Goal: Feedback & Contribution: Submit feedback/report problem

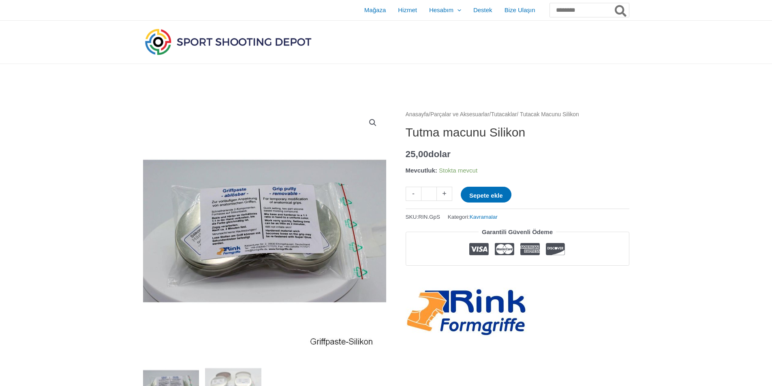
scroll to position [1014, 0]
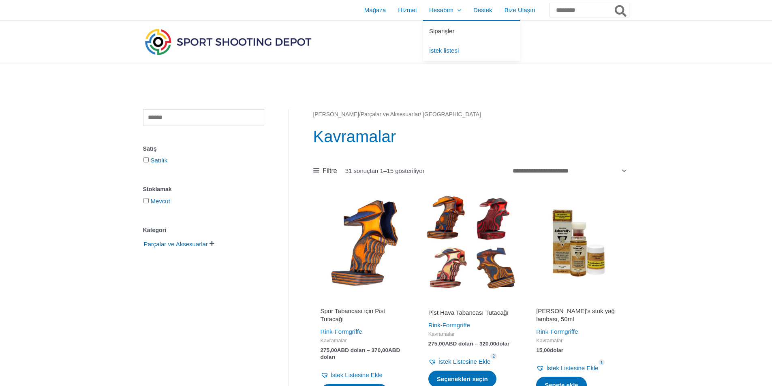
click at [429, 30] on font "Siparişler" at bounding box center [442, 31] width 26 height 7
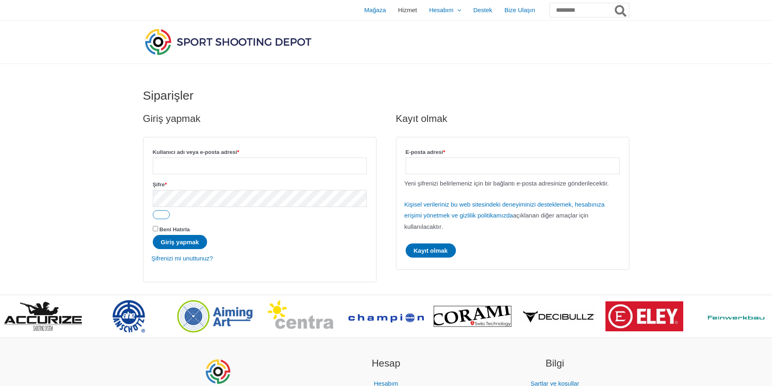
click at [398, 10] on font "Hizmet" at bounding box center [407, 9] width 19 height 7
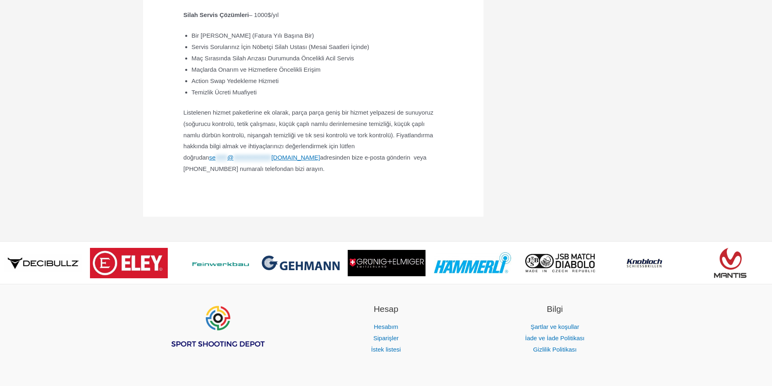
scroll to position [478, 0]
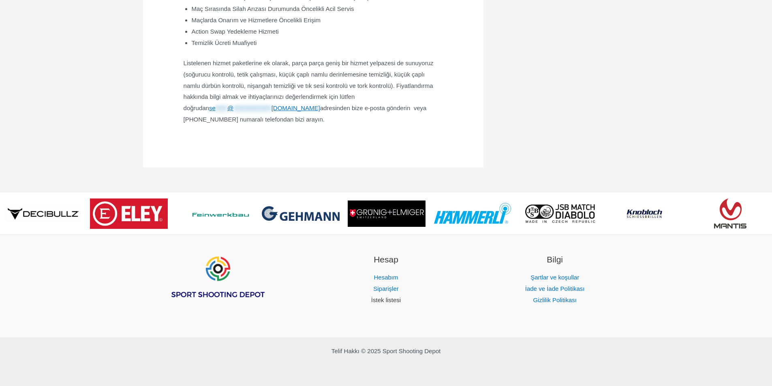
click at [396, 302] on font "İstek listesi" at bounding box center [386, 300] width 30 height 7
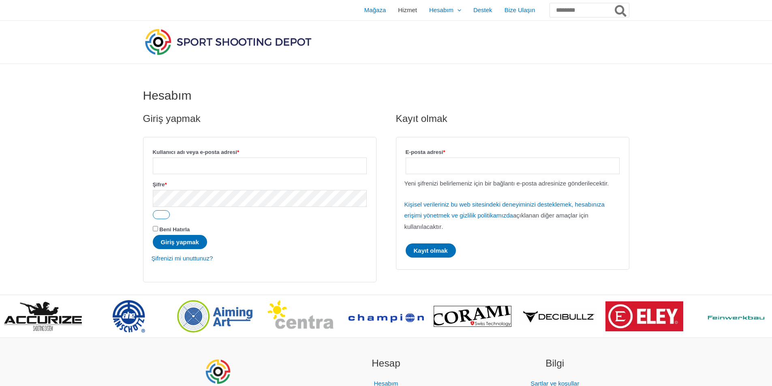
click at [398, 11] on font "Hizmet" at bounding box center [407, 9] width 19 height 7
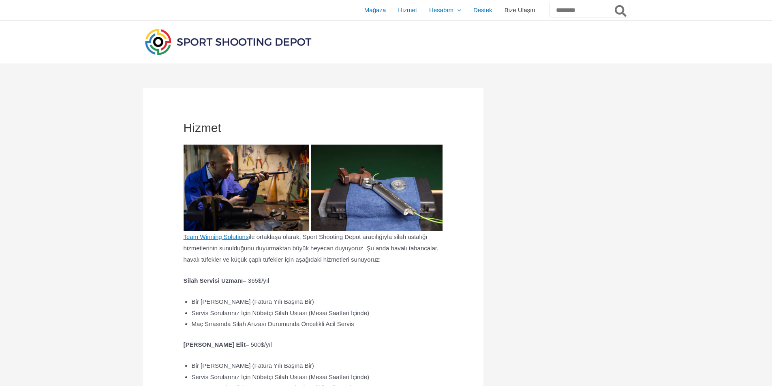
click at [505, 12] on font "Bize Ulaşın" at bounding box center [520, 9] width 31 height 7
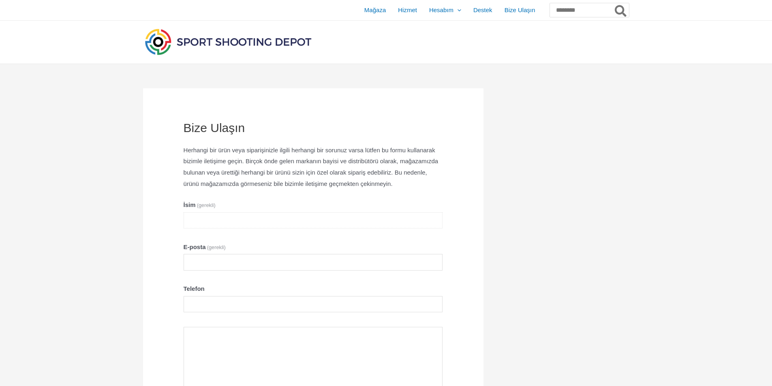
click at [260, 229] on input "İsim (gerekli)" at bounding box center [314, 220] width 260 height 17
type input "**********"
click at [240, 271] on input "E-posta (gerekli)" at bounding box center [314, 262] width 260 height 17
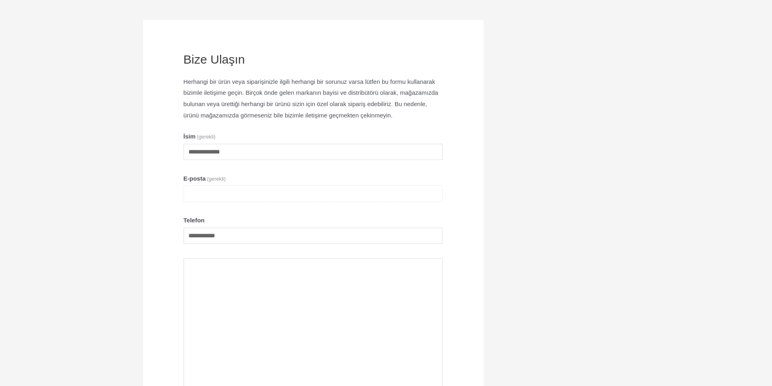
scroll to position [122, 0]
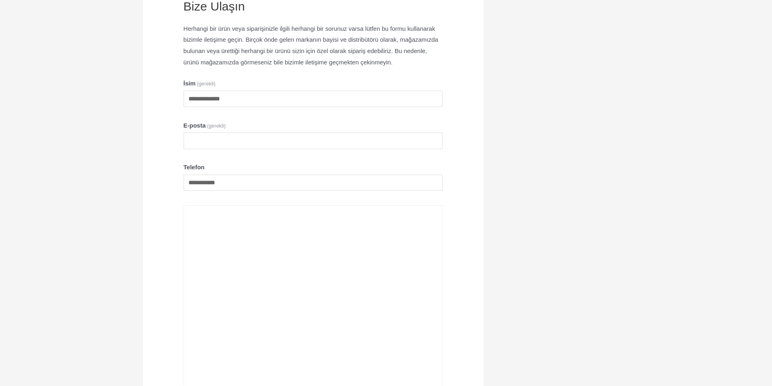
click at [243, 257] on textarea "Bize Ulaşın" at bounding box center [314, 324] width 260 height 236
paste textarea "**********"
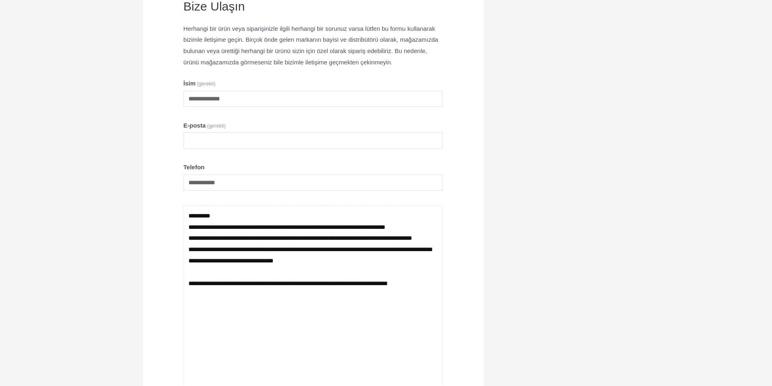
type textarea "**********"
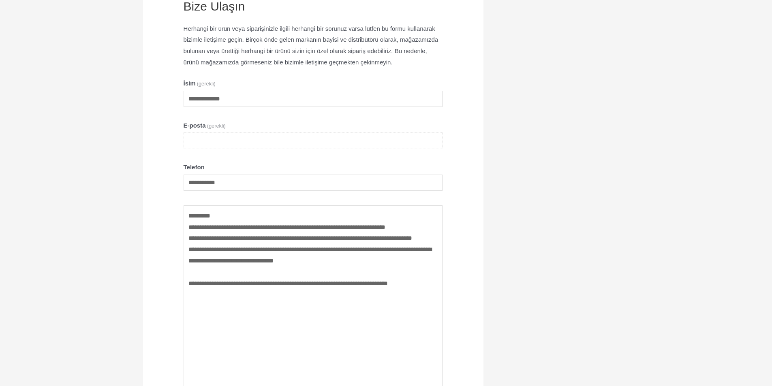
click at [221, 148] on input "E-posta (gerekli)" at bounding box center [314, 141] width 260 height 17
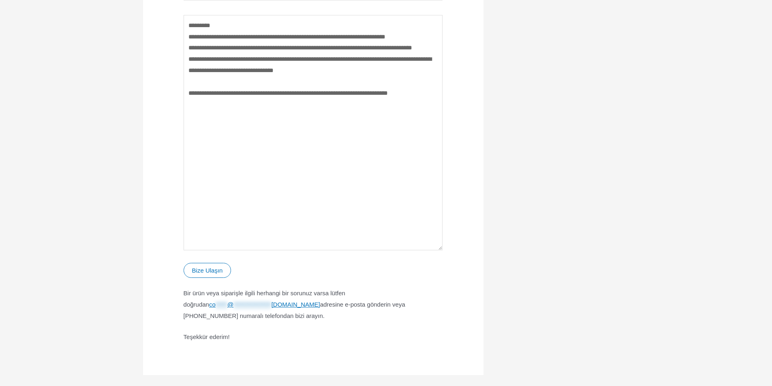
scroll to position [405, 0]
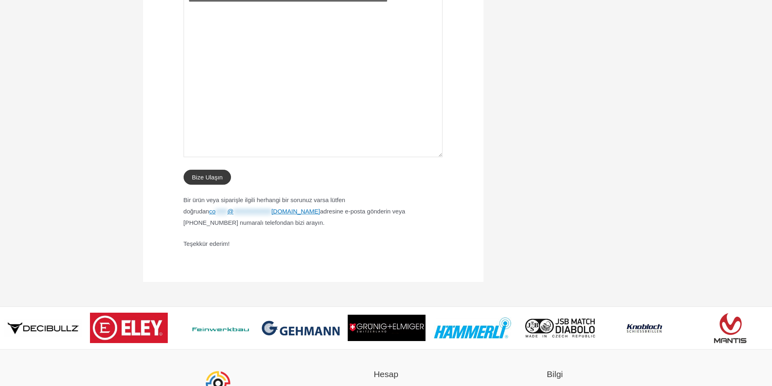
type input "**********"
click at [217, 181] on font "Bize Ulaşın" at bounding box center [207, 177] width 31 height 7
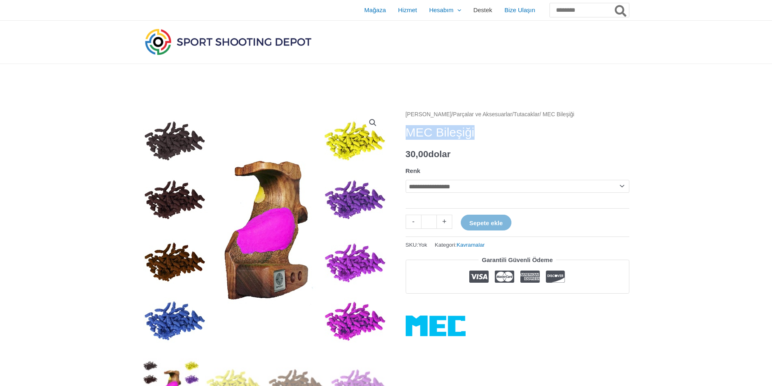
click at [474, 13] on font "Destek" at bounding box center [483, 9] width 19 height 7
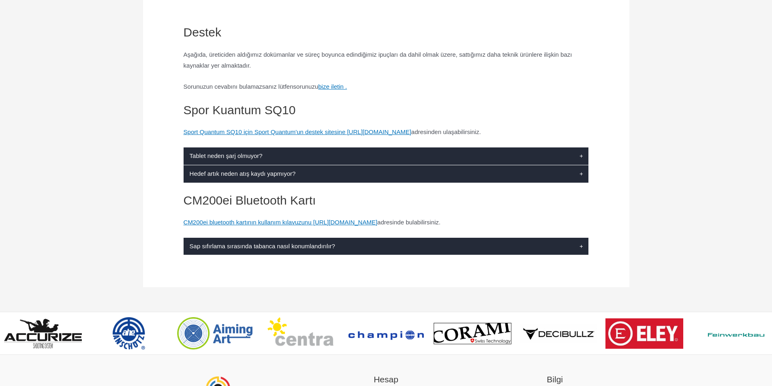
scroll to position [81, 0]
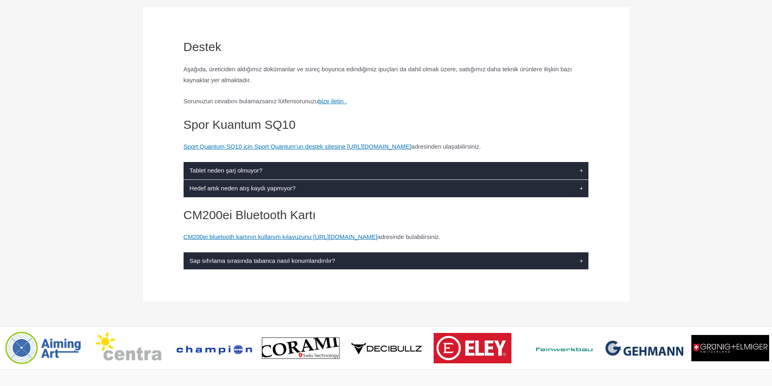
click at [232, 173] on font "Tablet neden şarj olmuyor?" at bounding box center [226, 170] width 73 height 7
click at [237, 192] on font "Hedef artık neden atış kaydı yapmıyor?" at bounding box center [243, 188] width 106 height 7
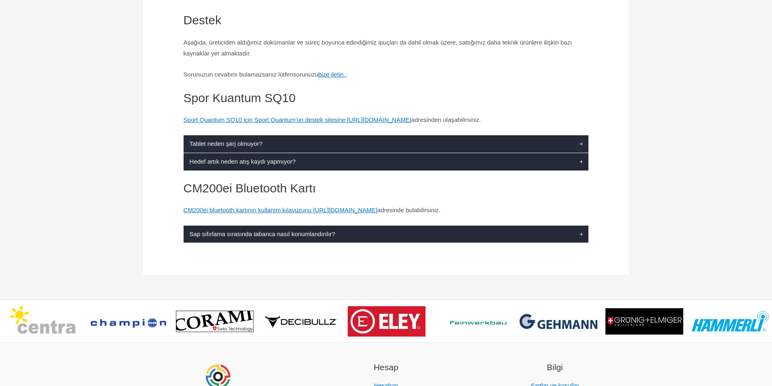
scroll to position [122, 0]
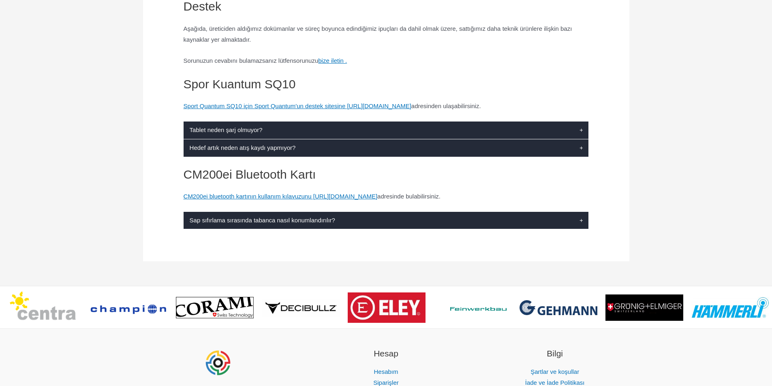
click at [242, 230] on label "Sap sıfırlama sırasında tabanca nasıl konumlandırılır?" at bounding box center [386, 220] width 405 height 17
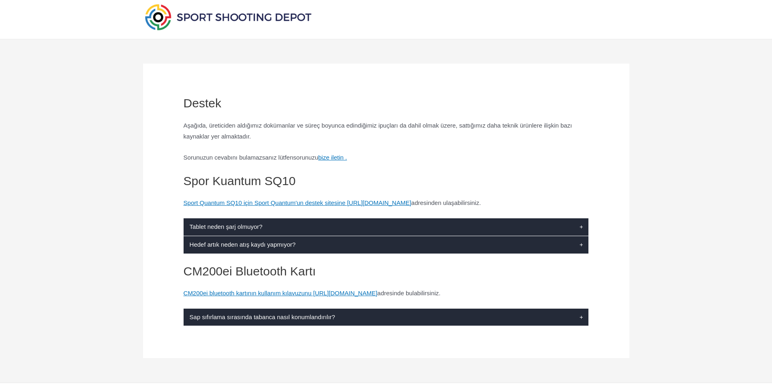
scroll to position [0, 0]
